Goal: Obtain resource: Download file/media

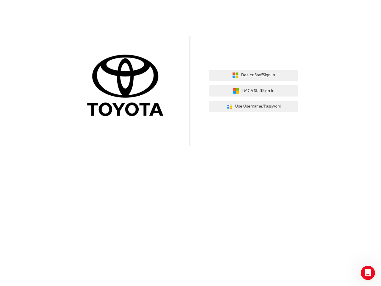
click at [191, 143] on div "Dealer Staff Sign In TMCA Staff Sign In User Authentication Icon - Blue Person,…" at bounding box center [190, 73] width 381 height 146
click at [254, 75] on span "Dealer Staff Sign In" at bounding box center [258, 75] width 34 height 7
click at [254, 91] on span "TMCA Staff Sign In" at bounding box center [258, 91] width 33 height 7
click at [254, 107] on span "Use Username/Password" at bounding box center [258, 106] width 46 height 7
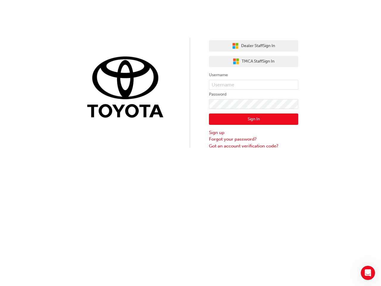
click at [368, 273] on icon "Open Intercom Messenger" at bounding box center [368, 273] width 10 height 10
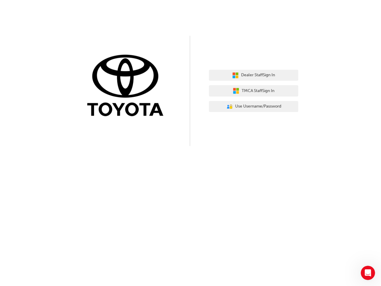
click at [191, 143] on div "Dealer Staff Sign In TMCA Staff Sign In User Authentication Icon - Blue Person,…" at bounding box center [190, 73] width 381 height 146
click at [254, 75] on span "Dealer Staff Sign In" at bounding box center [258, 75] width 34 height 7
click at [254, 91] on span "TMCA Staff Sign In" at bounding box center [258, 91] width 33 height 7
click at [254, 107] on span "Use Username/Password" at bounding box center [258, 106] width 46 height 7
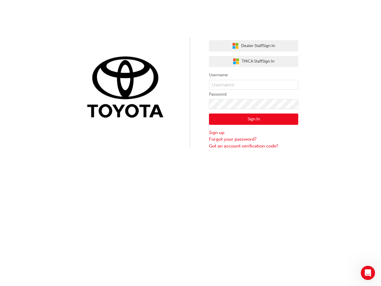
click at [368, 273] on icon "Open Intercom Messenger" at bounding box center [368, 273] width 10 height 10
